Goal: Find specific page/section: Find specific page/section

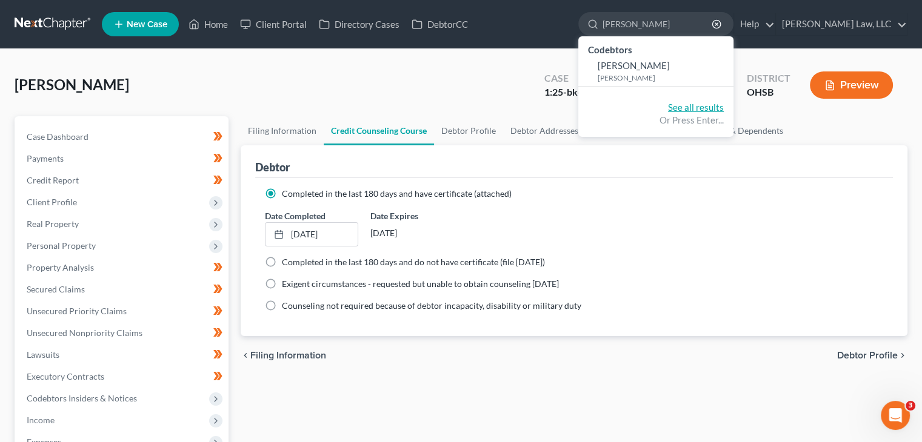
type input "ashley miller"
click at [674, 105] on link "See all results" at bounding box center [696, 107] width 56 height 11
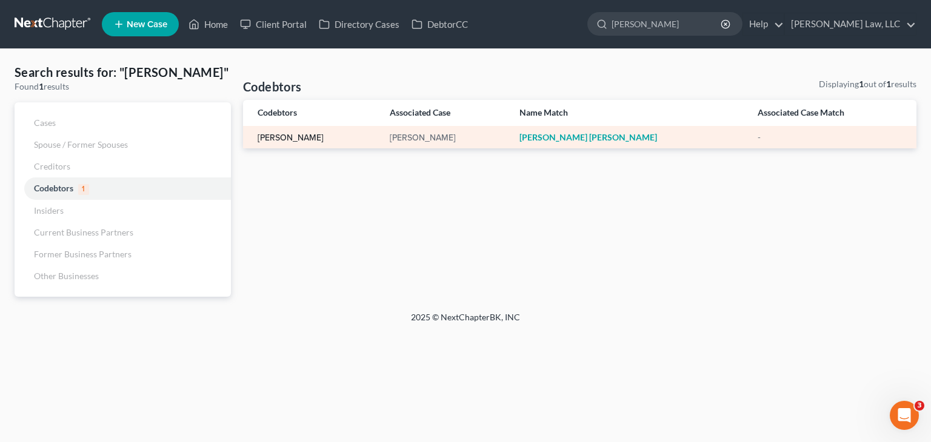
click at [273, 141] on link "[PERSON_NAME]" at bounding box center [291, 138] width 66 height 8
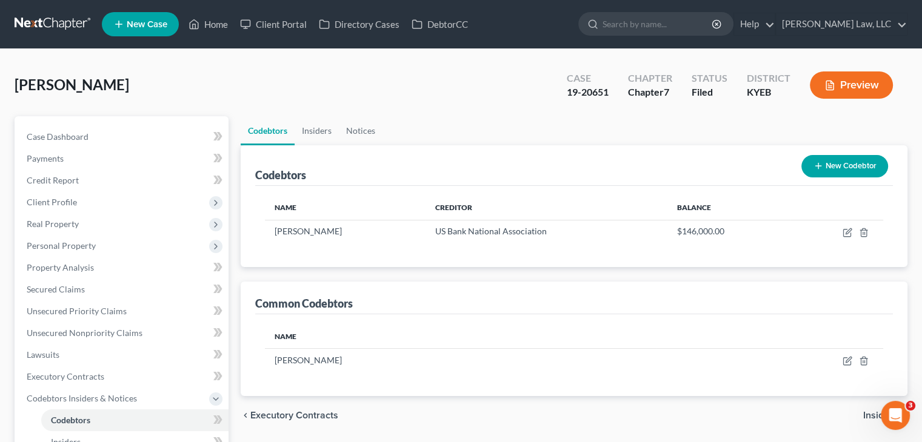
click at [62, 19] on link at bounding box center [54, 24] width 78 height 22
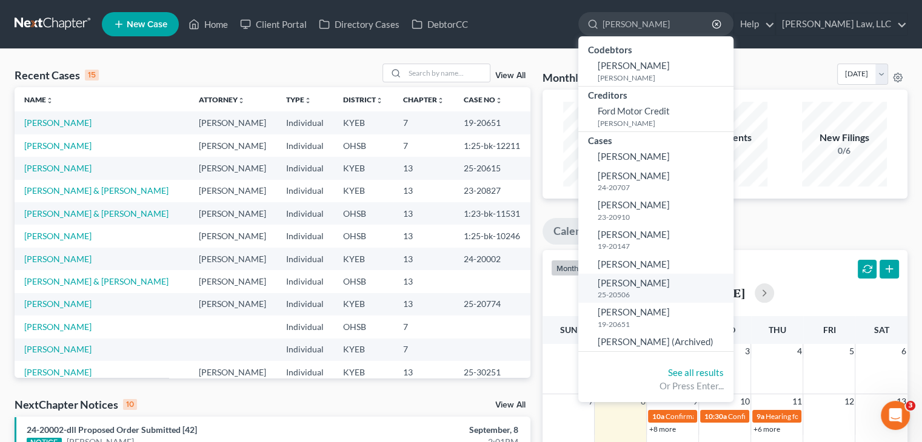
type input "[PERSON_NAME]"
click at [647, 282] on span "[PERSON_NAME]" at bounding box center [633, 283] width 72 height 11
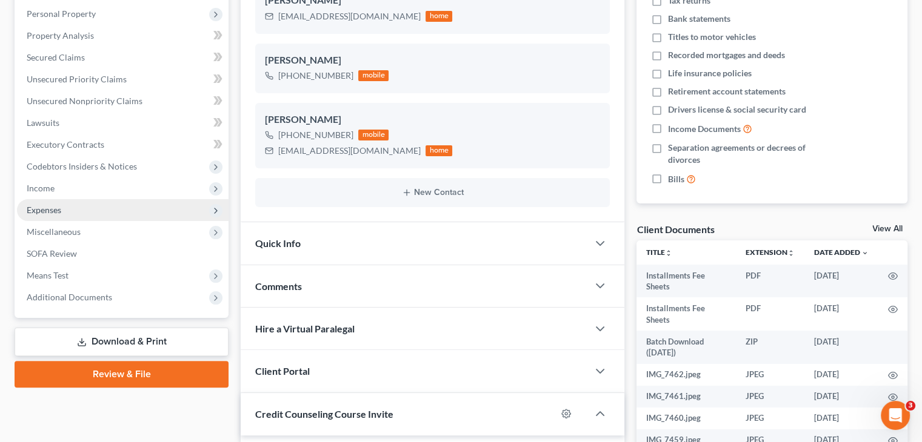
scroll to position [242, 0]
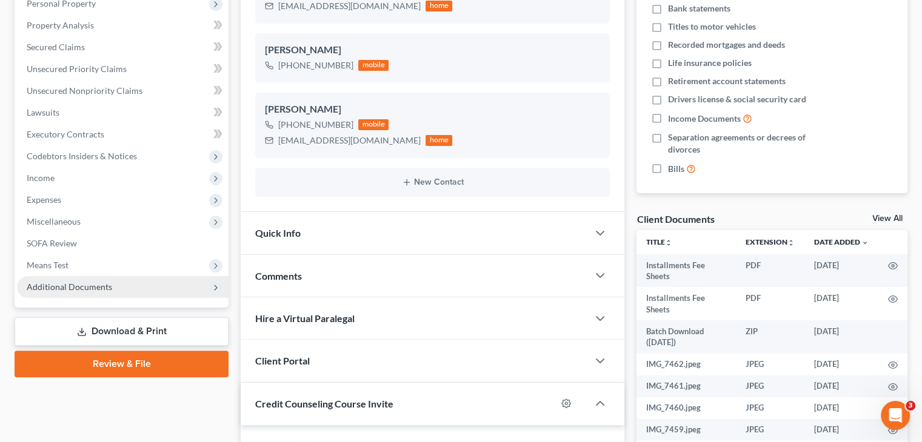
click at [119, 297] on span "Additional Documents" at bounding box center [122, 287] width 211 height 22
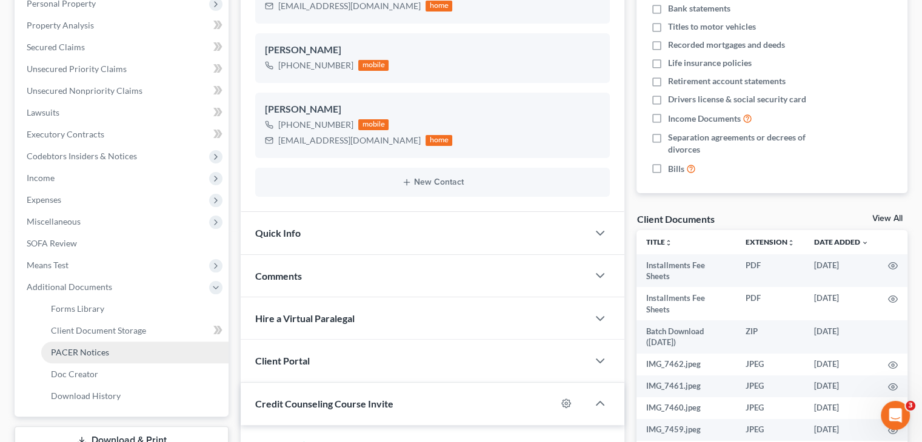
click at [89, 344] on link "PACER Notices" at bounding box center [134, 353] width 187 height 22
